Goal: Transaction & Acquisition: Purchase product/service

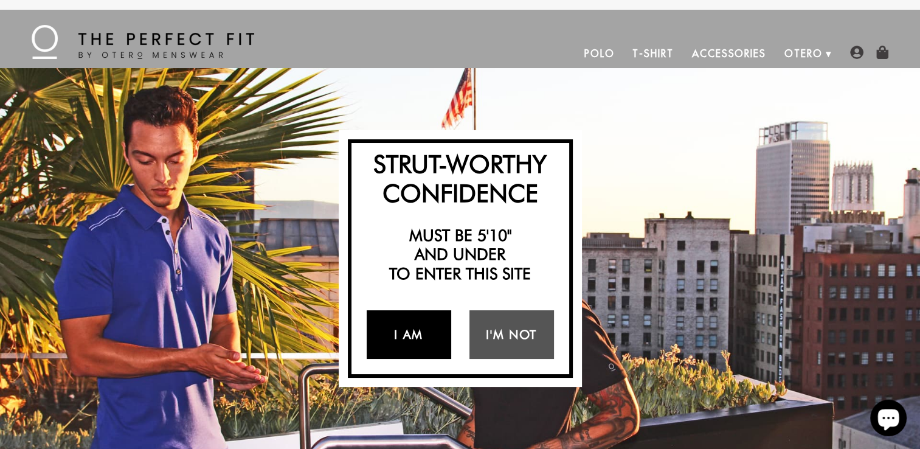
click at [417, 338] on link "I Am" at bounding box center [409, 334] width 85 height 49
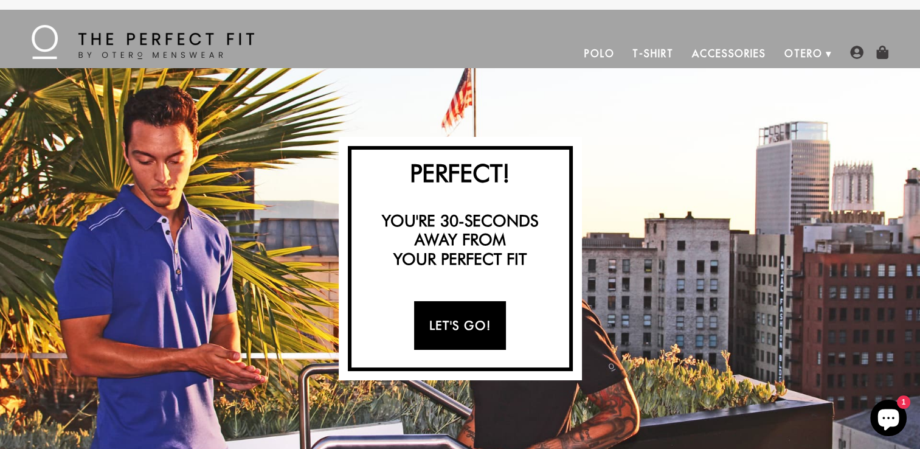
click at [457, 327] on link "Let's Go!" at bounding box center [460, 325] width 92 height 49
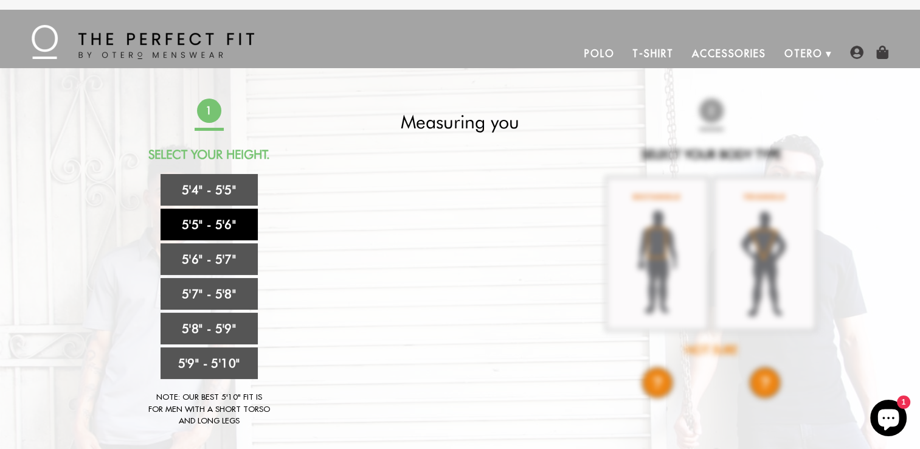
click at [207, 229] on link "5'5" - 5'6"" at bounding box center [209, 225] width 97 height 32
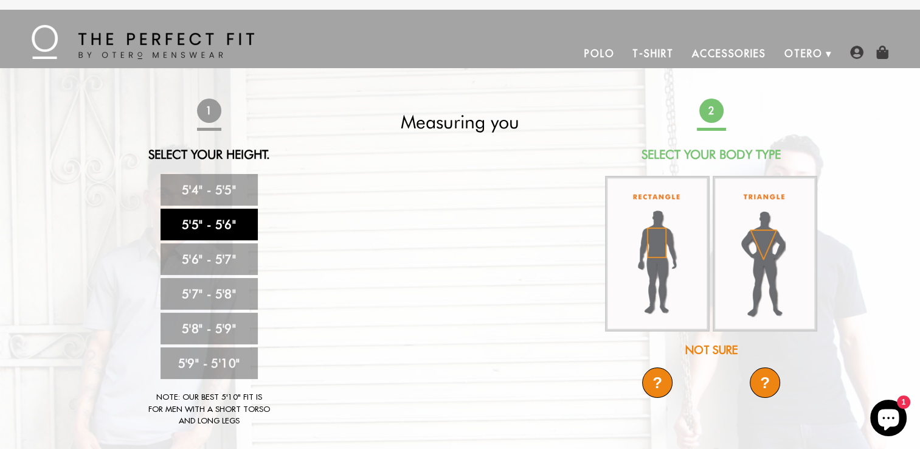
click at [712, 355] on div "Not Sure" at bounding box center [711, 350] width 215 height 16
click at [712, 354] on div "Not Sure" at bounding box center [711, 350] width 215 height 16
click at [669, 372] on div "?" at bounding box center [657, 382] width 30 height 30
click at [664, 378] on div "?" at bounding box center [657, 382] width 30 height 30
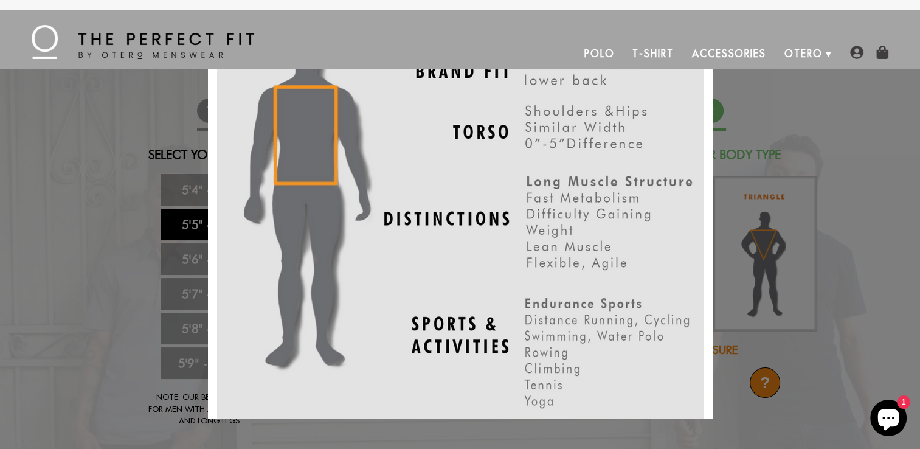
scroll to position [116, 0]
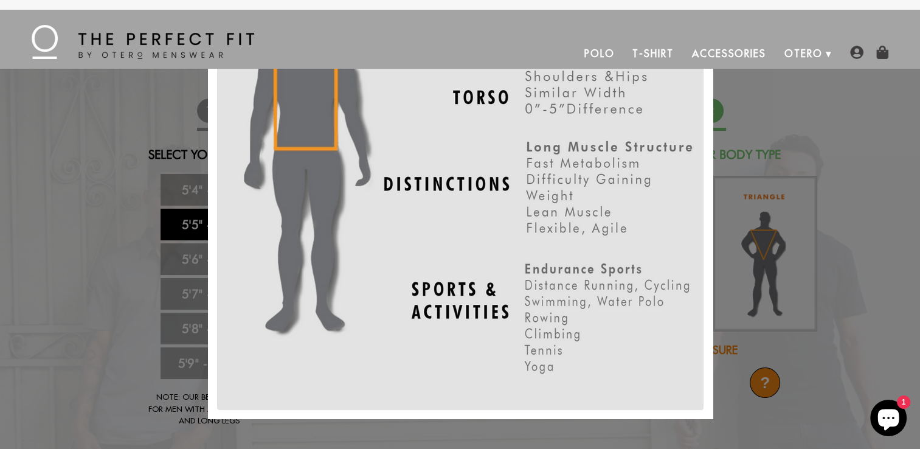
click at [835, 103] on div "X" at bounding box center [460, 224] width 920 height 449
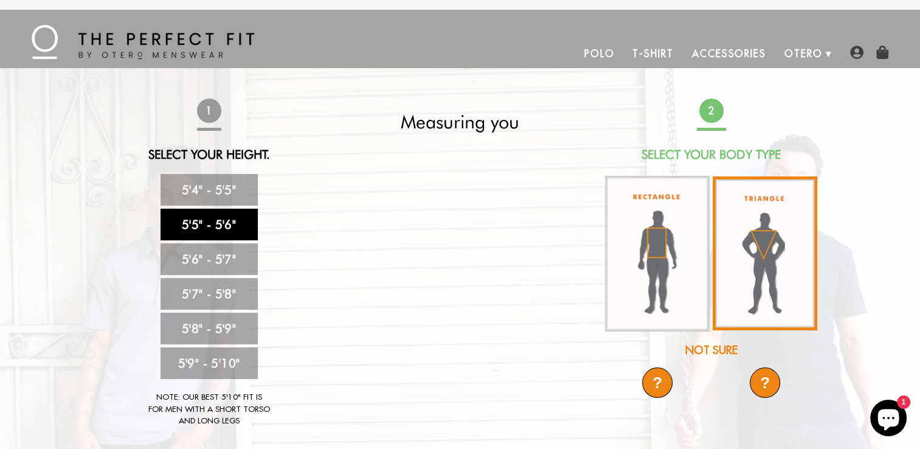
click at [766, 262] on img at bounding box center [765, 253] width 105 height 154
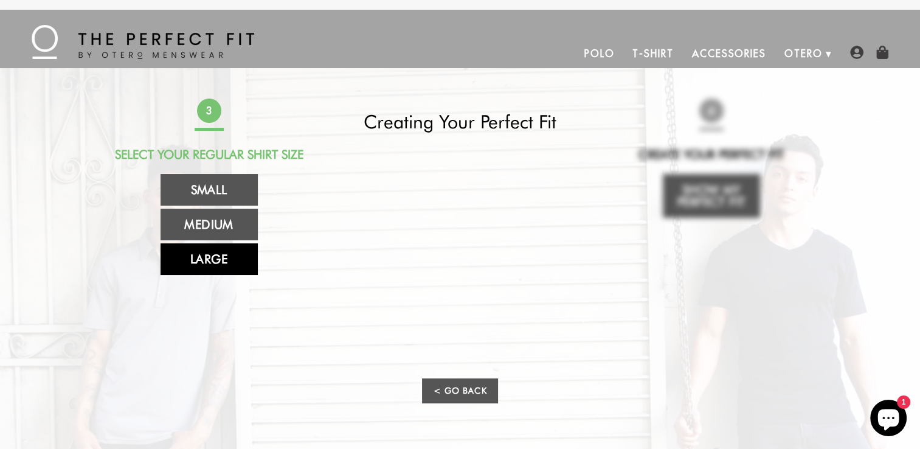
click at [209, 257] on link "Large" at bounding box center [209, 259] width 97 height 32
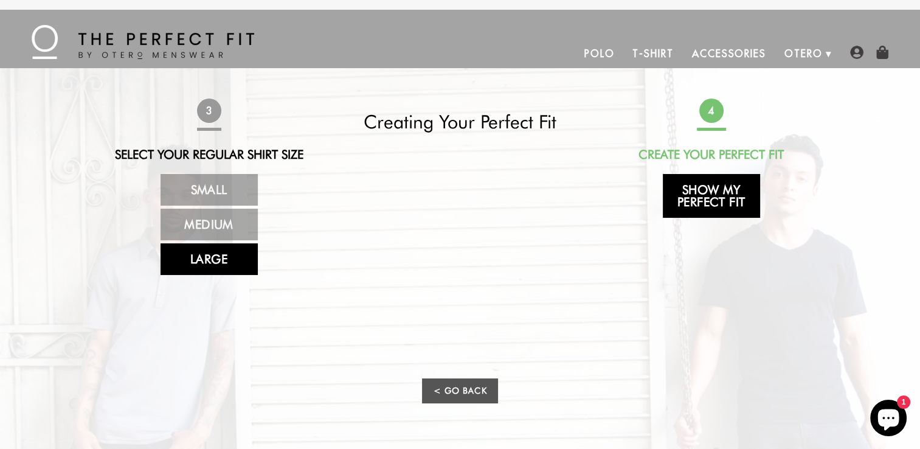
click at [692, 191] on link "Show My Perfect Fit" at bounding box center [711, 196] width 97 height 44
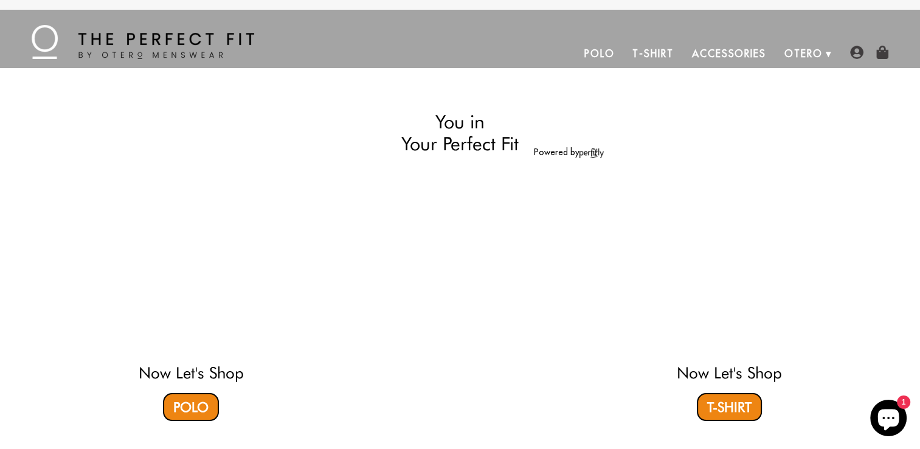
select select "55-56"
select select "triangle"
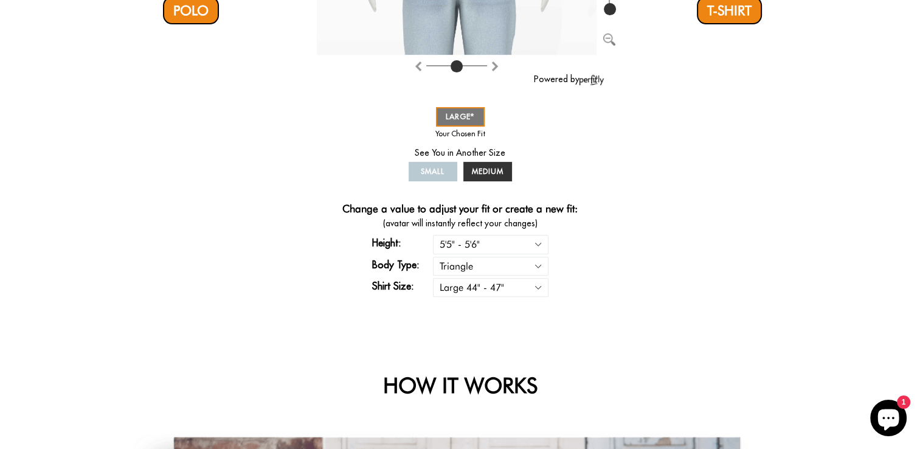
scroll to position [426, 0]
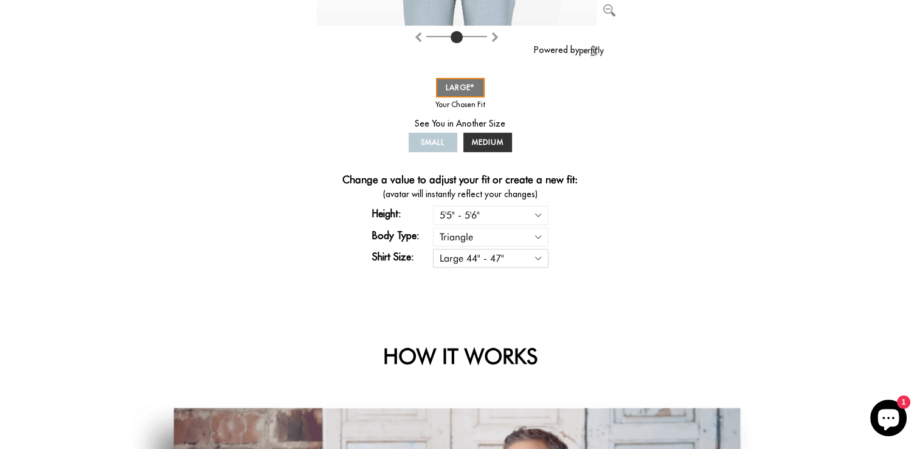
click at [538, 258] on select "Small 36" - 39" Medium 40" - 43" Large 44" - 47"" at bounding box center [491, 258] width 116 height 19
select select "M"
click at [433, 249] on select "Small 36" - 39" Medium 40" - 43" Large 44" - 47"" at bounding box center [491, 258] width 116 height 19
select select "55-56"
select select "triangle"
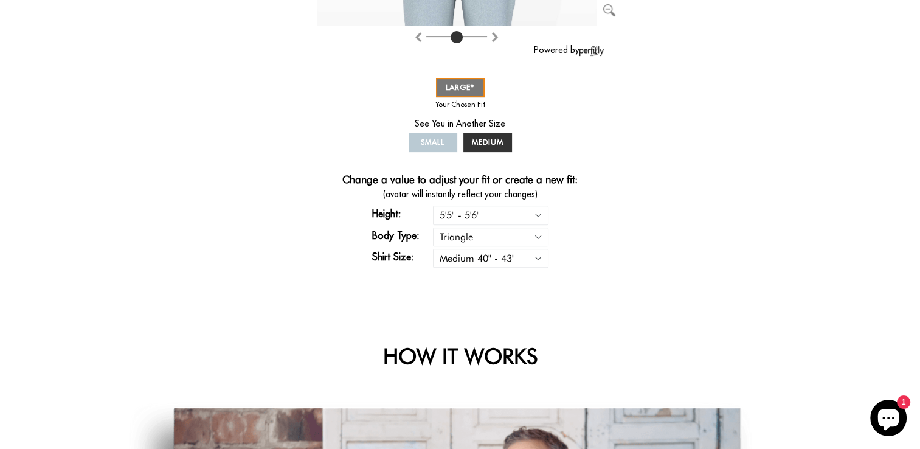
select select "M"
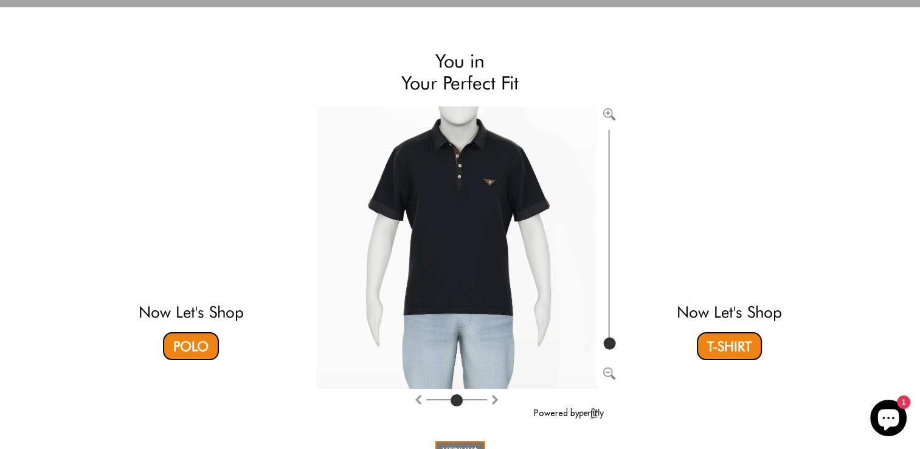
scroll to position [0, 0]
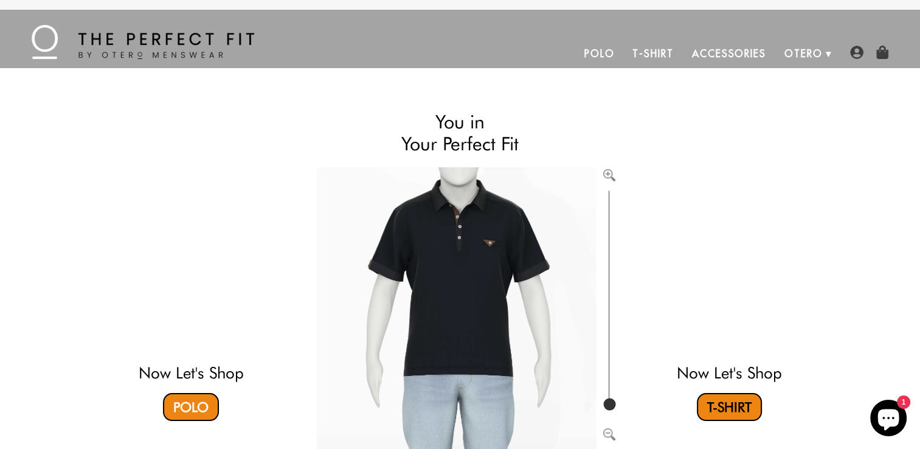
click at [746, 411] on link "T-Shirt" at bounding box center [729, 407] width 65 height 28
